Goal: Information Seeking & Learning: Learn about a topic

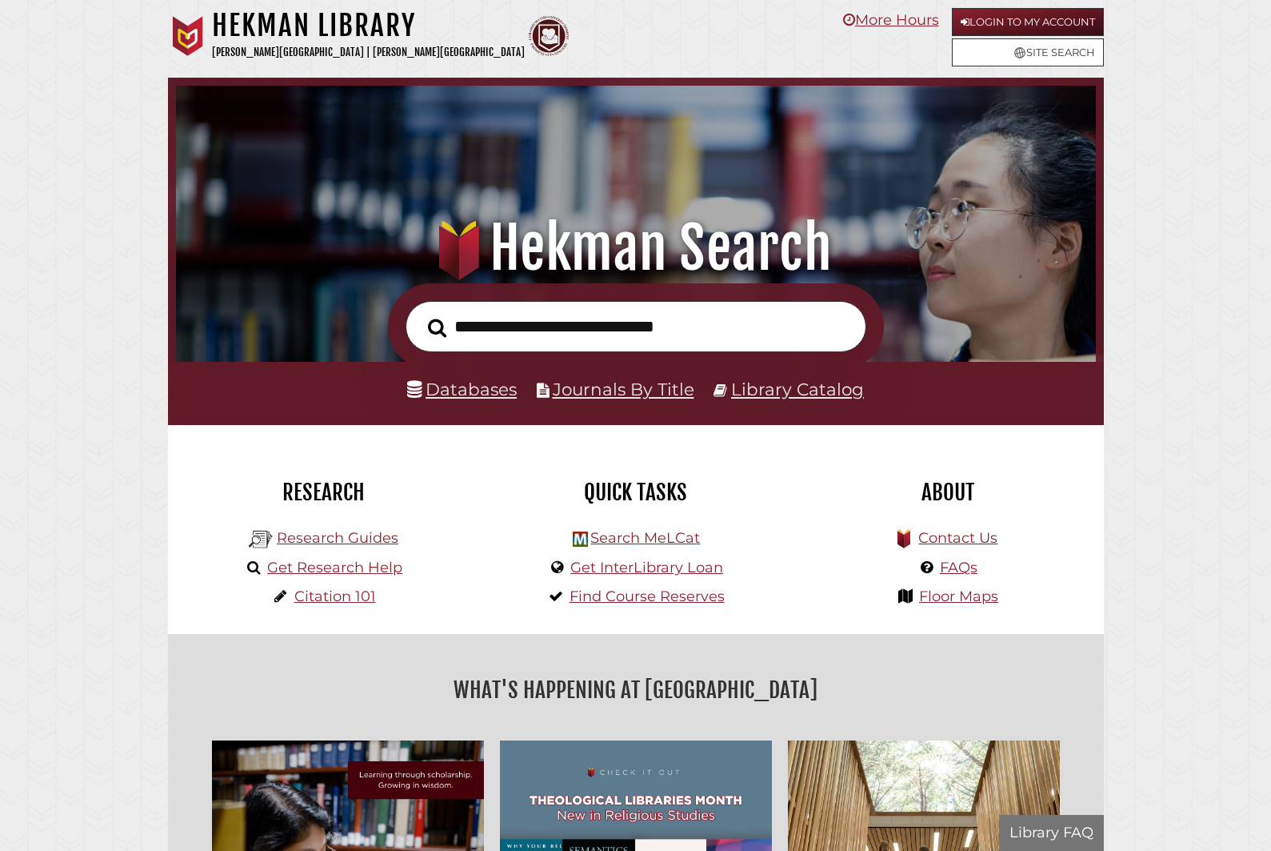
scroll to position [304, 912]
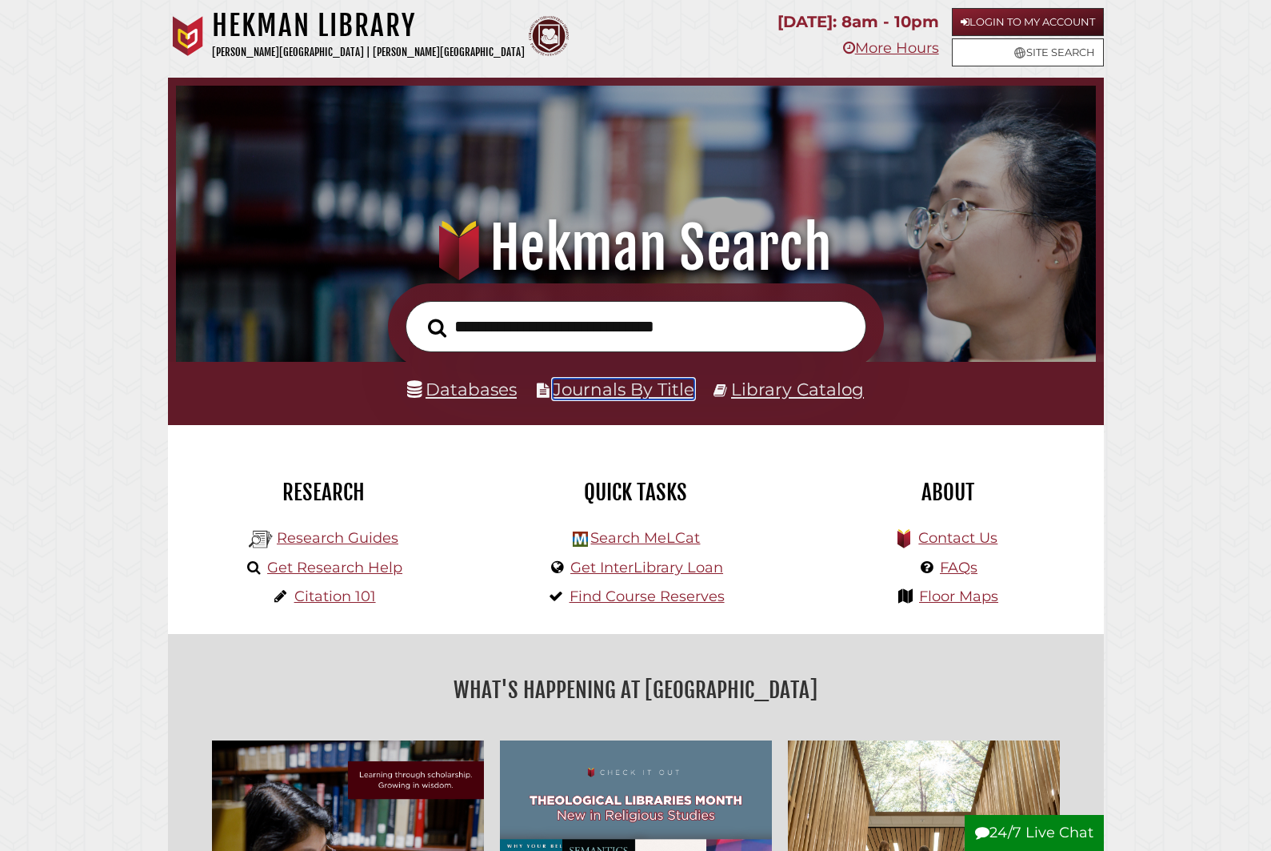
click at [644, 394] on link "Journals By Title" at bounding box center [624, 388] width 142 height 21
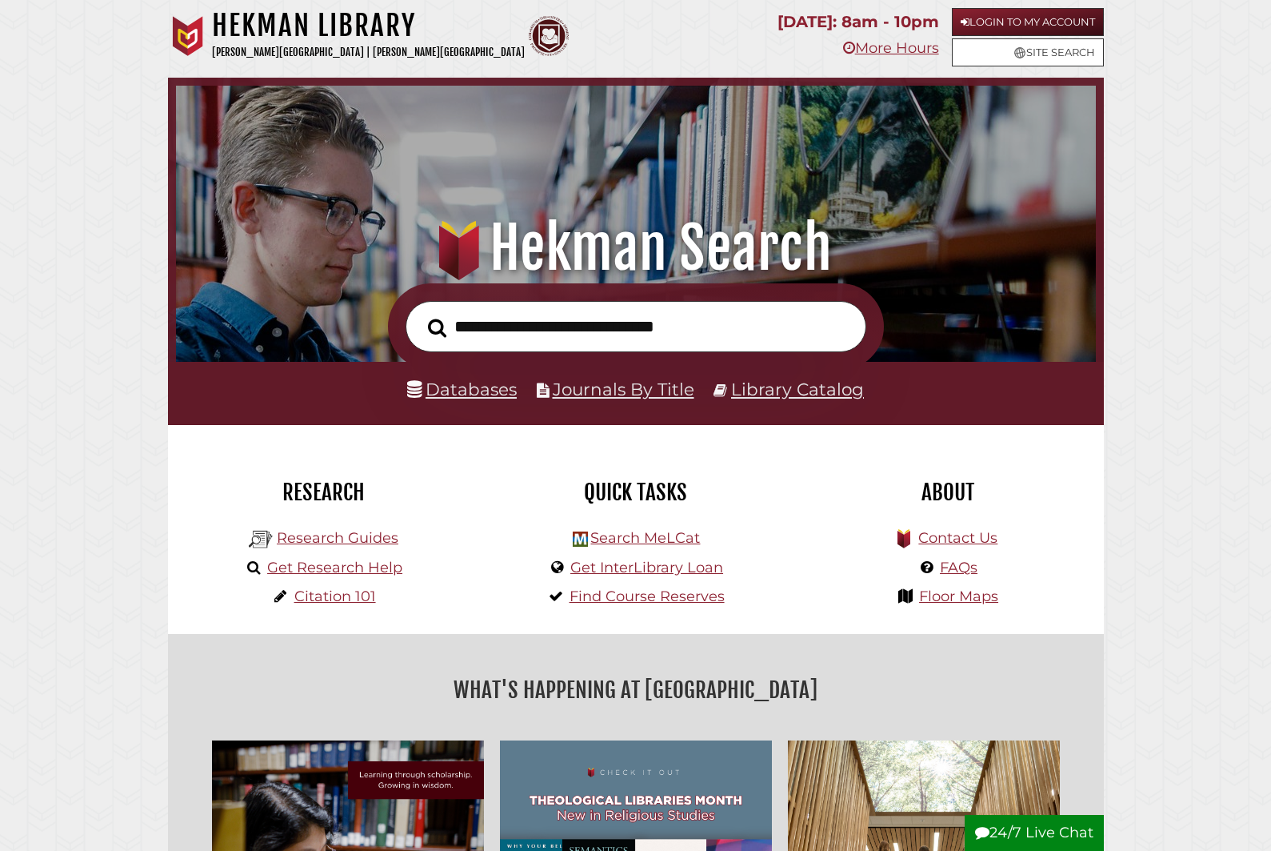
scroll to position [304, 912]
click at [481, 379] on link "Databases" at bounding box center [462, 388] width 110 height 21
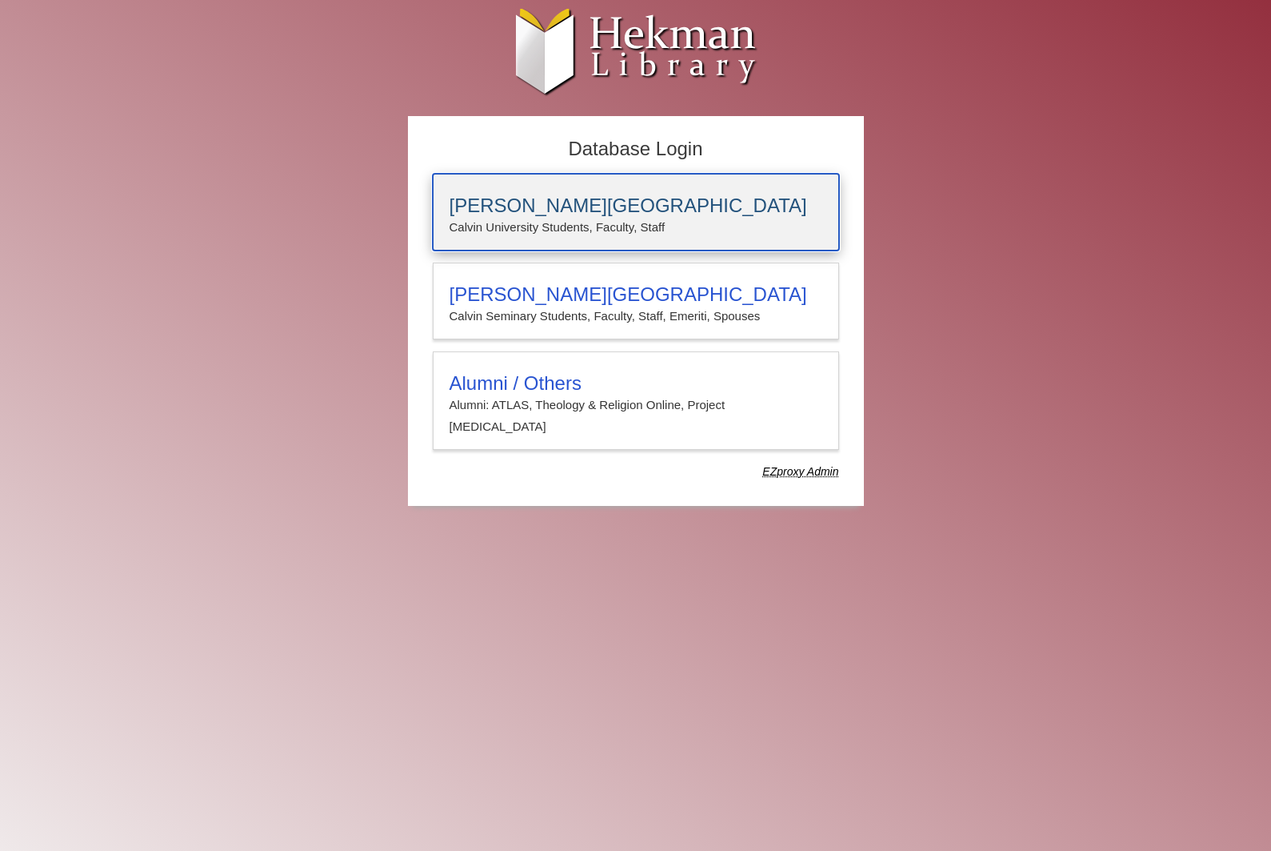
click at [441, 210] on div "Calvin University Calvin University Students, Faculty, Staff" at bounding box center [636, 212] width 406 height 77
